Goal: Information Seeking & Learning: Learn about a topic

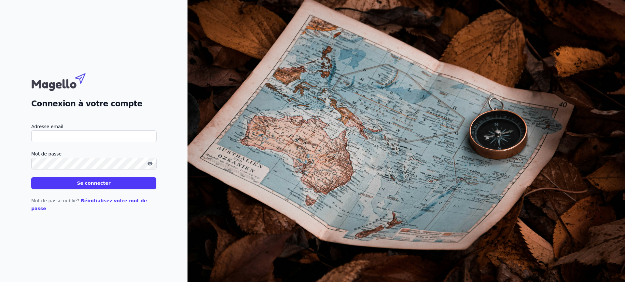
click at [119, 140] on input "Adresse email" at bounding box center [93, 137] width 125 height 12
type input "[PERSON_NAME][EMAIL_ADDRESS][DOMAIN_NAME]"
click at [31, 177] on button "Se connecter" at bounding box center [93, 183] width 125 height 12
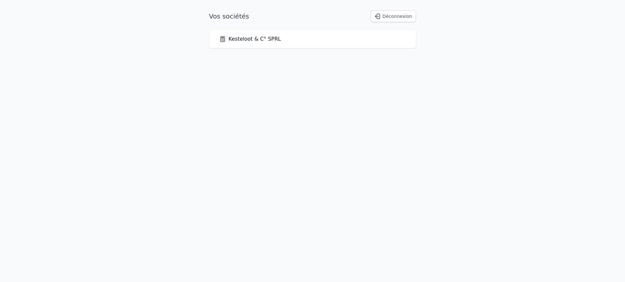
click at [241, 43] on div "Kesteloot & C° SPRL" at bounding box center [312, 39] width 207 height 18
click at [242, 40] on link "Kesteloot & C° SPRL" at bounding box center [250, 39] width 62 height 8
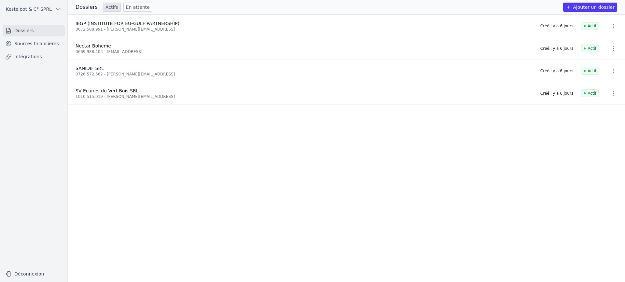
click at [28, 47] on link "Sources financières" at bounding box center [34, 44] width 62 height 12
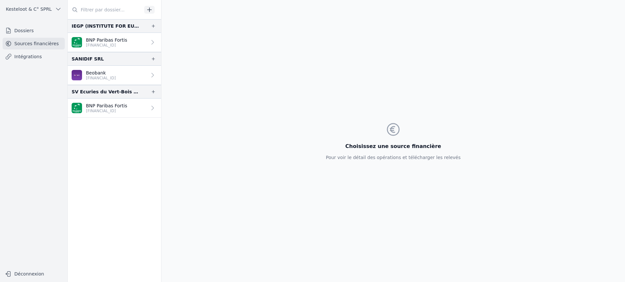
click at [97, 71] on p "Beobank" at bounding box center [101, 73] width 30 height 7
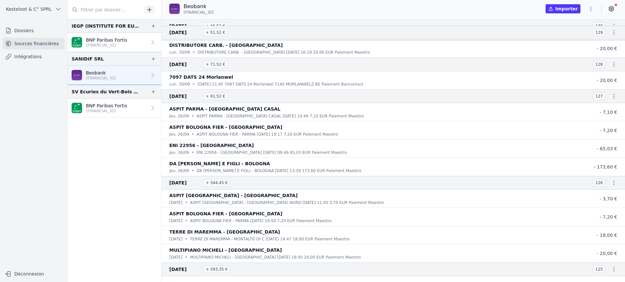
scroll to position [2084, 0]
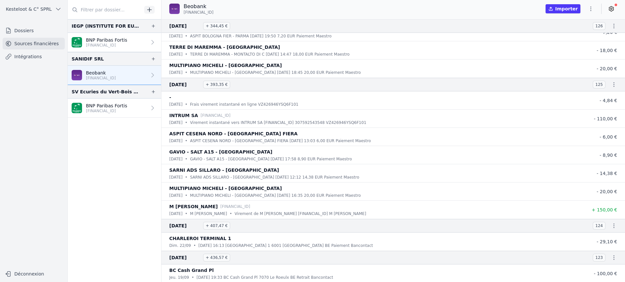
click at [589, 10] on icon "button" at bounding box center [591, 9] width 7 height 7
click at [589, 10] on div at bounding box center [312, 141] width 625 height 282
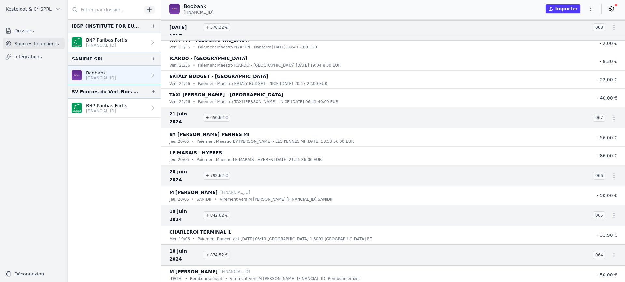
scroll to position [5568, 0]
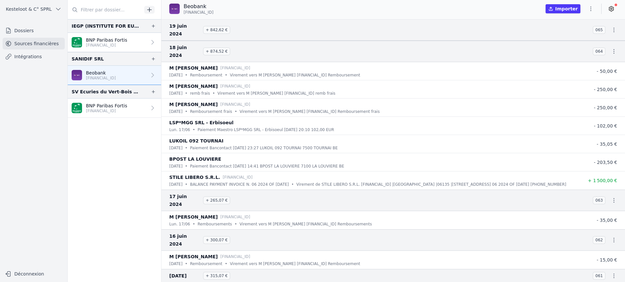
drag, startPoint x: 622, startPoint y: 208, endPoint x: 625, endPoint y: 242, distance: 34.0
click at [625, 242] on nav "And 255 items before 145150_LA LOUVI [DATE] • Retrait Bancontact [DATE] 11:29 1…" at bounding box center [393, 150] width 464 height 263
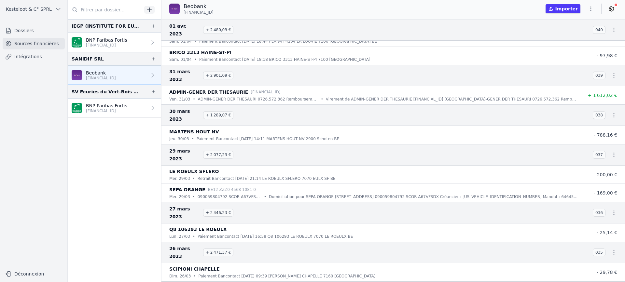
scroll to position [14800, 0]
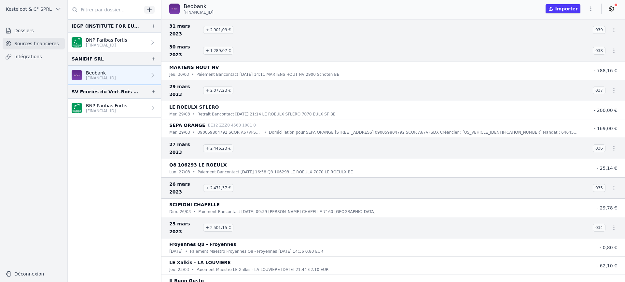
drag, startPoint x: 622, startPoint y: 259, endPoint x: 594, endPoint y: 262, distance: 28.2
click at [621, 274] on nav "And 761 items before [DATE] + 1 947,81 € 054 BRASSERIE DES FAGNES [DATE] • Paie…" at bounding box center [393, 150] width 464 height 263
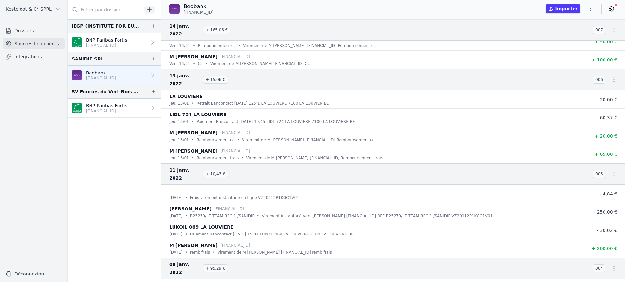
scroll to position [24658, 0]
